Goal: Task Accomplishment & Management: Complete application form

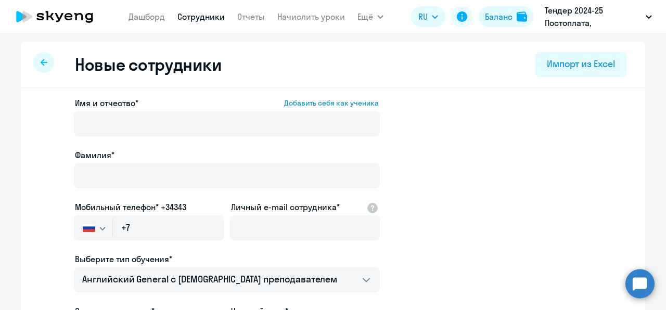
select select "english_adult_not_native_speaker"
select select "3"
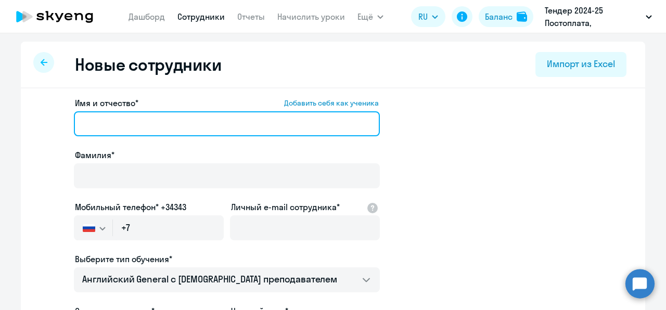
click at [204, 128] on input "Имя и отчество* Добавить себя как ученика" at bounding box center [227, 123] width 306 height 25
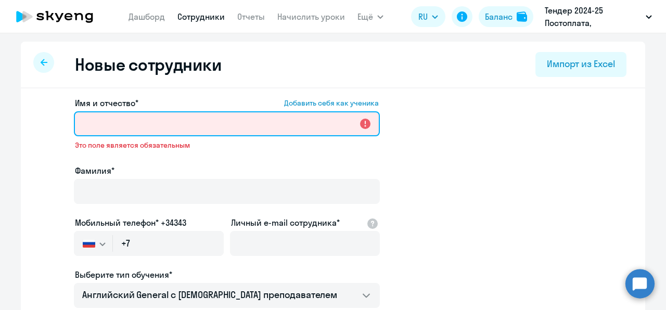
paste input "[PERSON_NAME]"
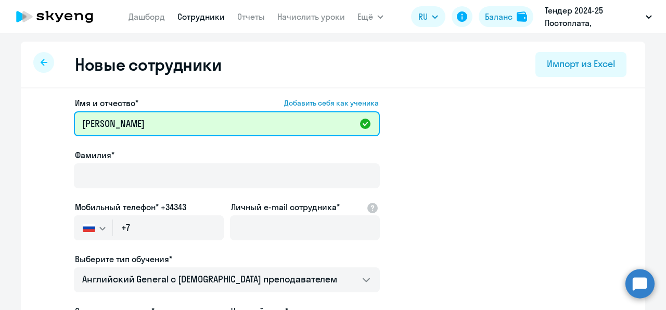
drag, startPoint x: 231, startPoint y: 124, endPoint x: 106, endPoint y: 121, distance: 125.0
click at [106, 121] on input "[PERSON_NAME]" at bounding box center [227, 123] width 306 height 25
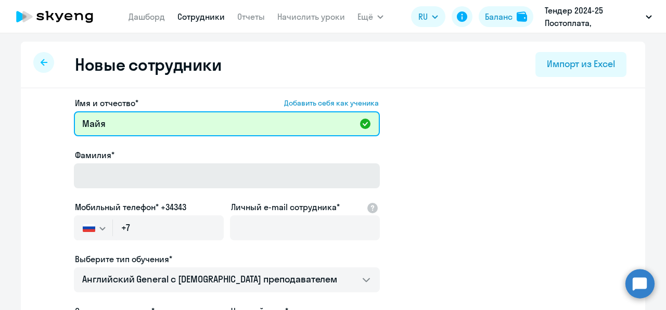
type input "Майя"
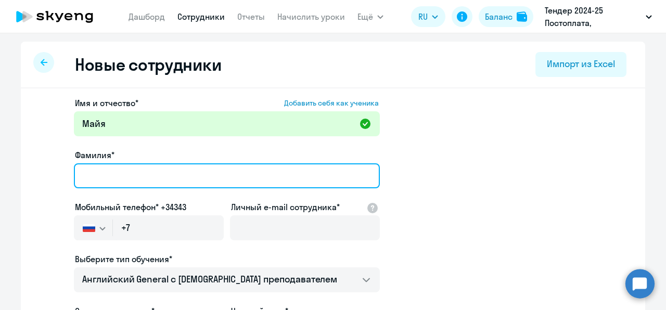
click at [113, 180] on input "Фамилия*" at bounding box center [227, 175] width 306 height 25
paste input "[PERSON_NAME]"
type input "[PERSON_NAME]"
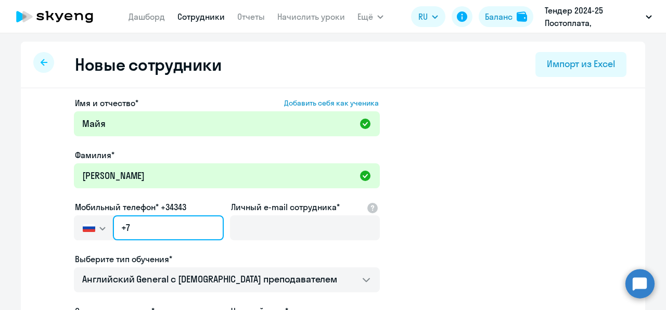
click at [177, 216] on input "+7" at bounding box center [168, 228] width 111 height 25
paste input "[PHONE_NUMBER]"
type input "[PHONE_NUMBER]"
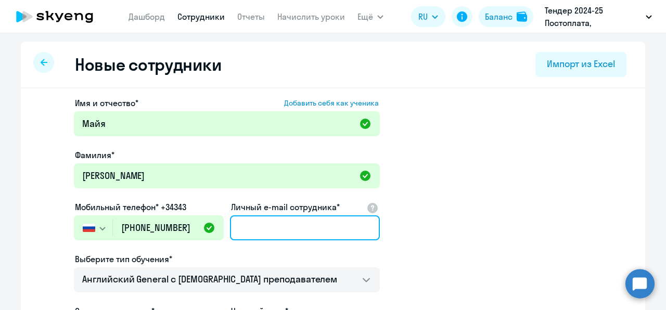
click at [264, 217] on input "Личный e-mail сотрудника*" at bounding box center [305, 228] width 150 height 25
paste input "[EMAIL_ADDRESS][DOMAIN_NAME]"
type input "[EMAIL_ADDRESS][DOMAIN_NAME]"
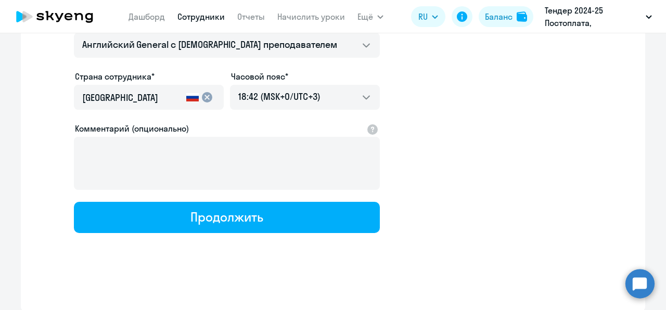
scroll to position [235, 0]
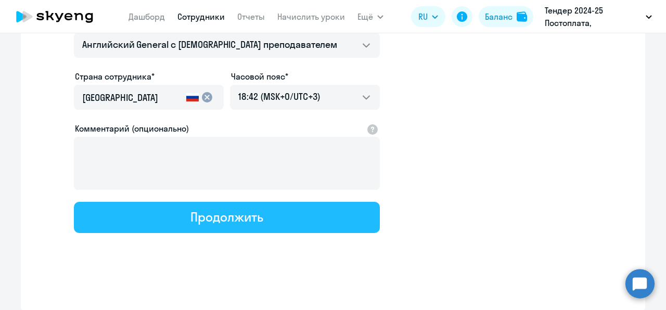
click at [225, 218] on div "Продолжить" at bounding box center [227, 217] width 72 height 17
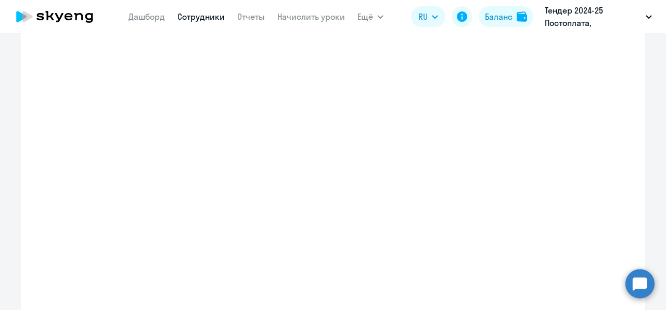
select select "english_adult_not_native_speaker"
select select "3"
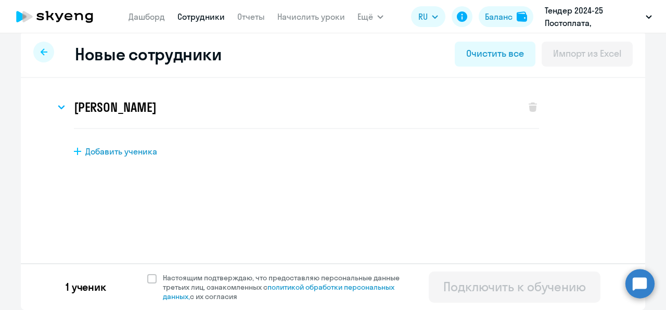
scroll to position [0, 0]
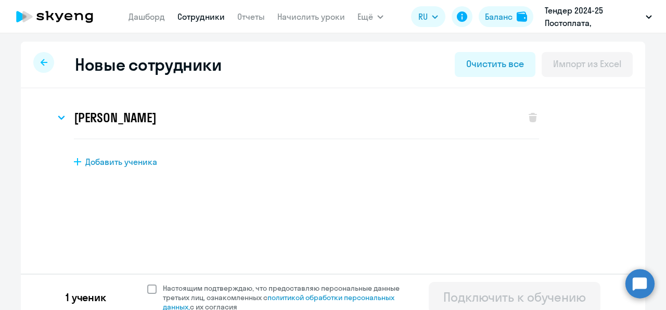
click at [149, 291] on span at bounding box center [151, 289] width 9 height 9
click at [147, 284] on input "Настоящим подтверждаю, что предоставляю персональные данные третьих лиц, ознако…" at bounding box center [147, 283] width 1 height 1
checkbox input "true"
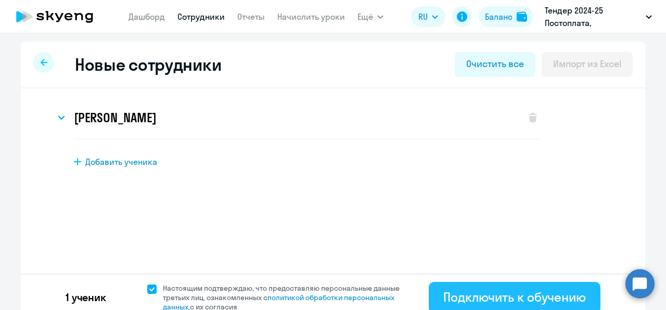
click at [445, 287] on button "Подключить к обучению" at bounding box center [515, 297] width 172 height 31
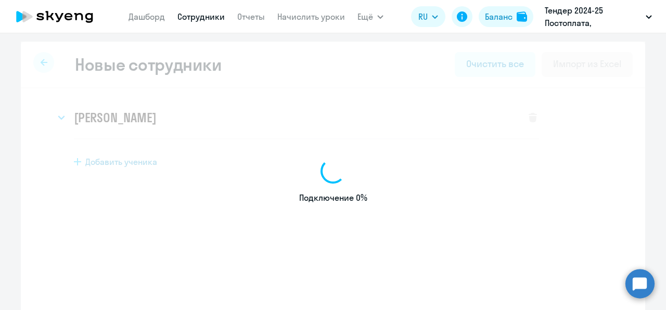
select select "english_adult_not_native_speaker"
select select "3"
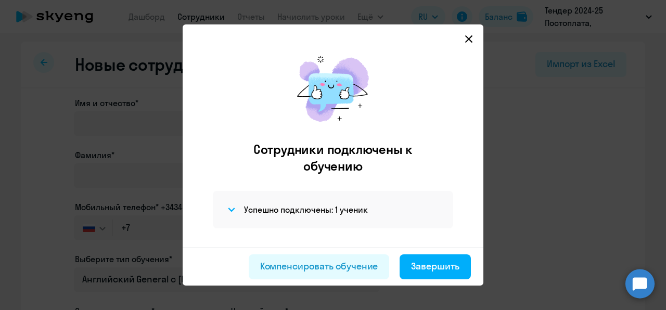
click at [475, 44] on svg-icon at bounding box center [469, 39] width 12 height 12
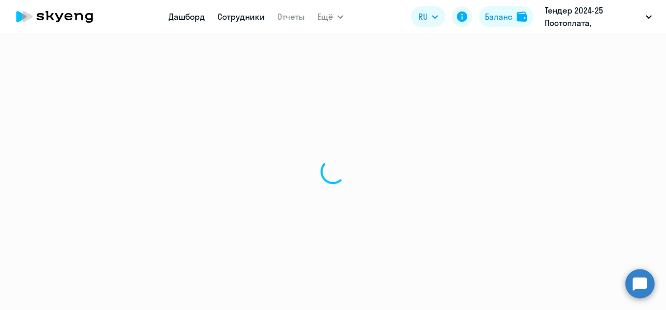
select select "30"
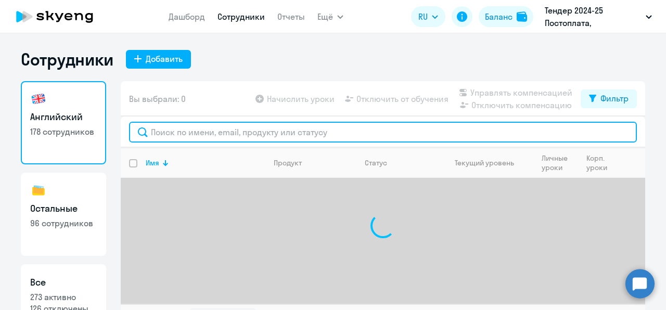
click at [231, 134] on input "text" at bounding box center [383, 132] width 508 height 21
paste input "[EMAIL_ADDRESS][DOMAIN_NAME]"
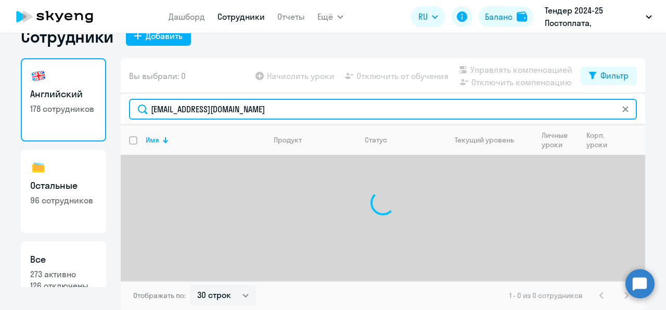
scroll to position [23, 0]
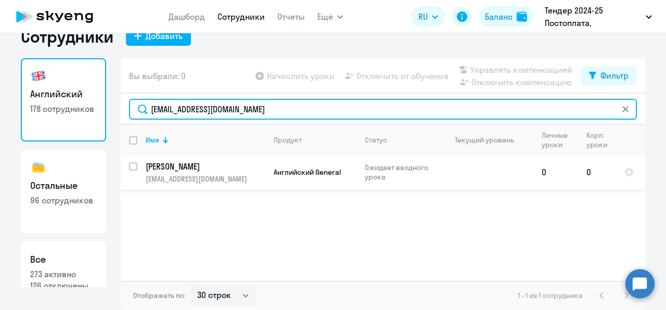
type input "[EMAIL_ADDRESS][DOMAIN_NAME]"
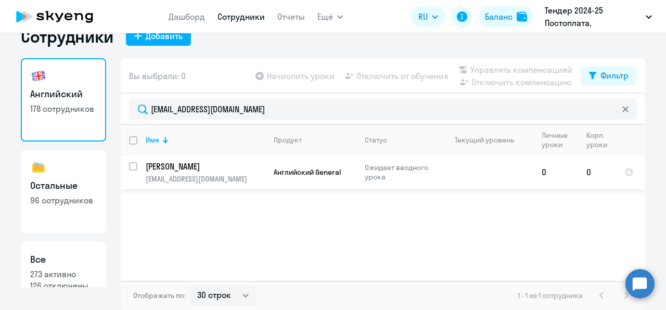
click at [137, 165] on td "[PERSON_NAME] [EMAIL_ADDRESS][DOMAIN_NAME]" at bounding box center [201, 172] width 128 height 34
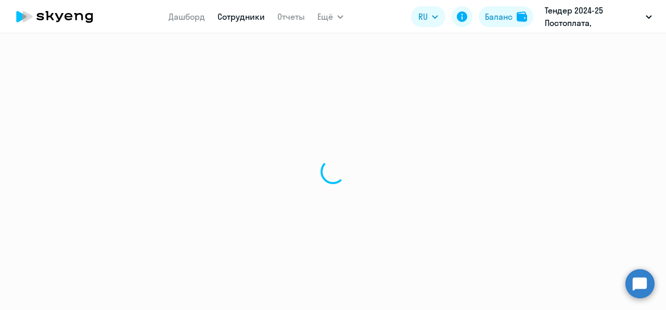
select select "english"
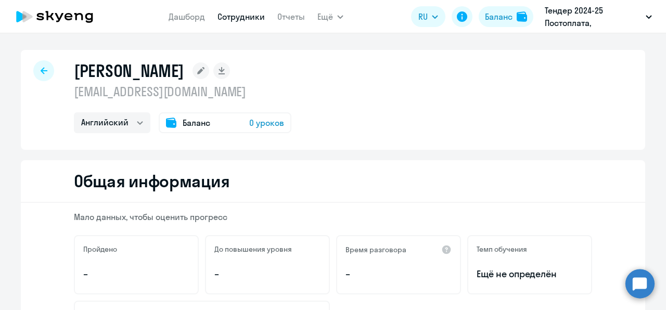
click at [259, 122] on span "0 уроков" at bounding box center [266, 123] width 35 height 12
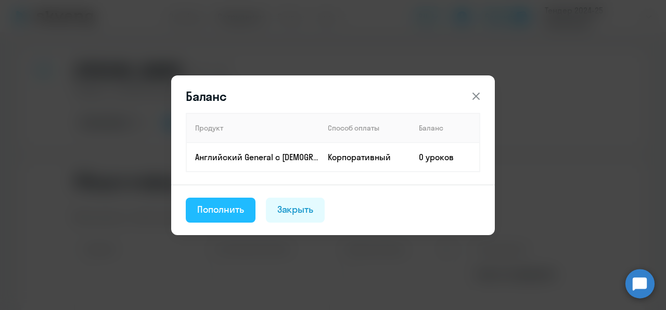
click at [230, 215] on div "Пополнить" at bounding box center [220, 210] width 47 height 14
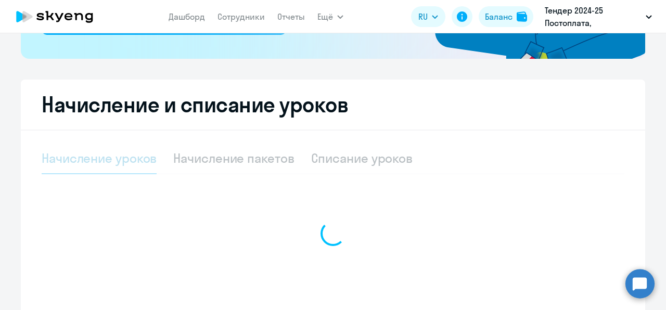
select select "10"
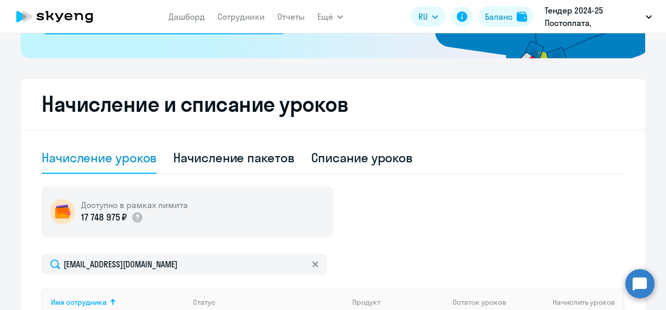
scroll to position [375, 0]
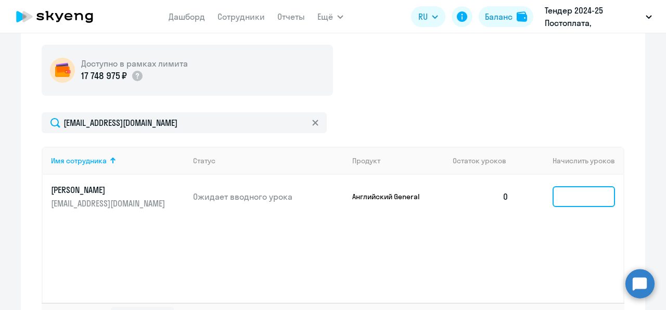
click at [591, 194] on input at bounding box center [584, 196] width 62 height 21
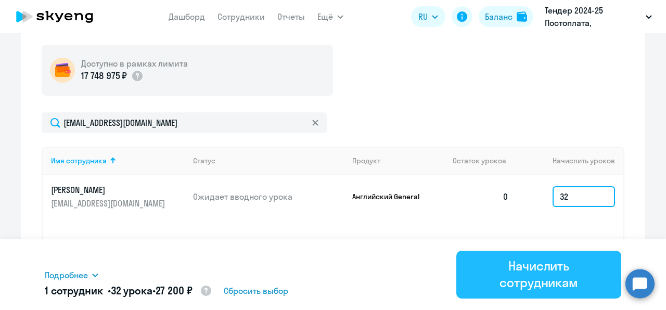
type input "32"
click at [554, 270] on div "Начислить сотрудникам" at bounding box center [539, 274] width 136 height 33
